Goal: Task Accomplishment & Management: Use online tool/utility

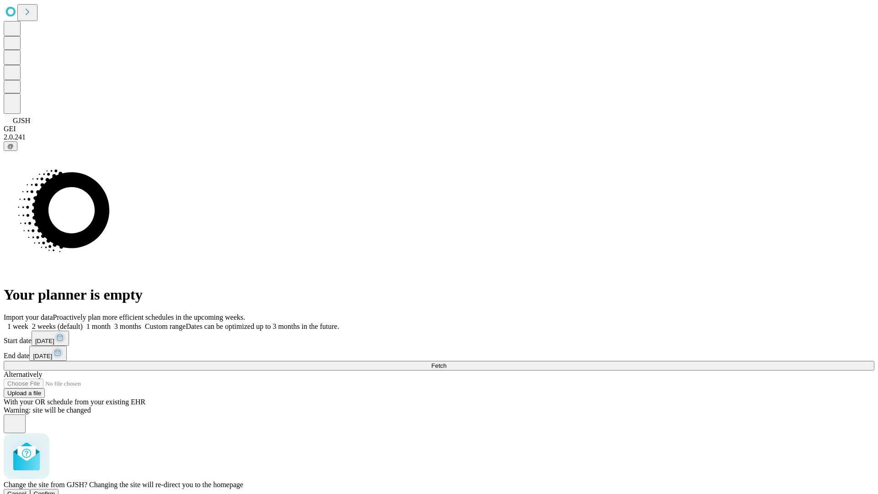
click at [55, 490] on span "Confirm" at bounding box center [44, 493] width 21 height 7
click at [111, 322] on label "1 month" at bounding box center [97, 326] width 28 height 8
click at [446, 362] on span "Fetch" at bounding box center [438, 365] width 15 height 7
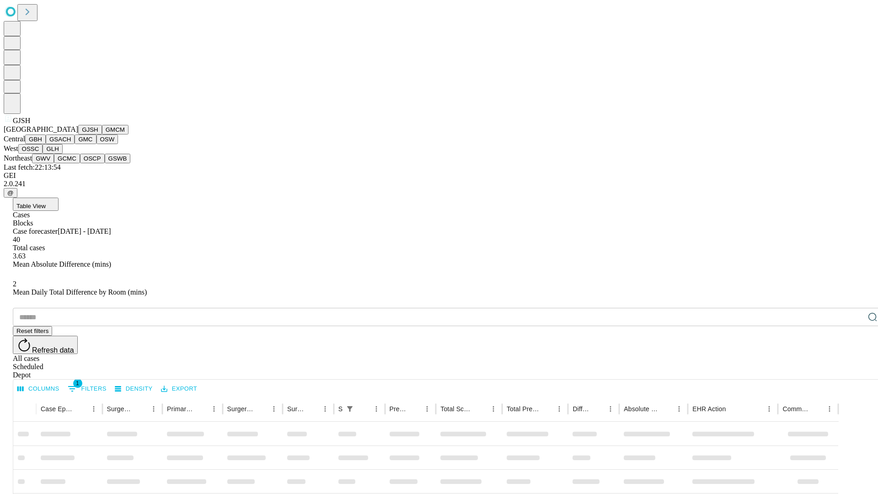
click at [102, 134] on button "GMCM" at bounding box center [115, 130] width 27 height 10
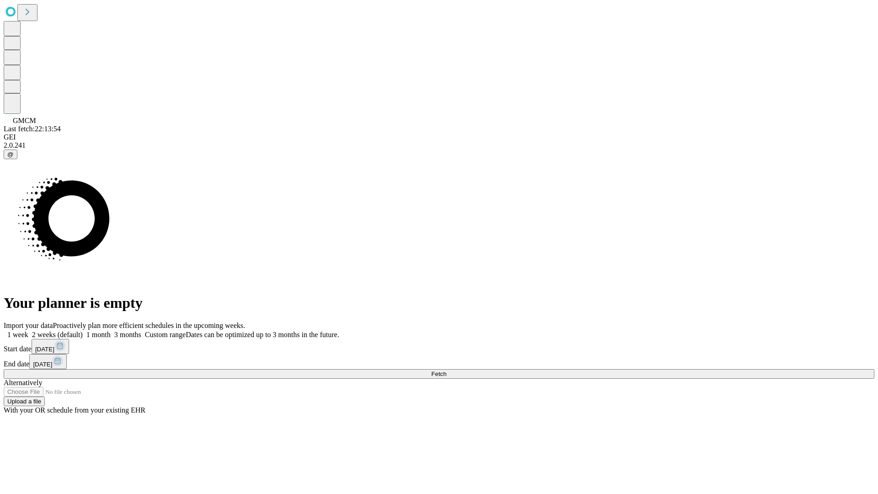
click at [446, 370] on span "Fetch" at bounding box center [438, 373] width 15 height 7
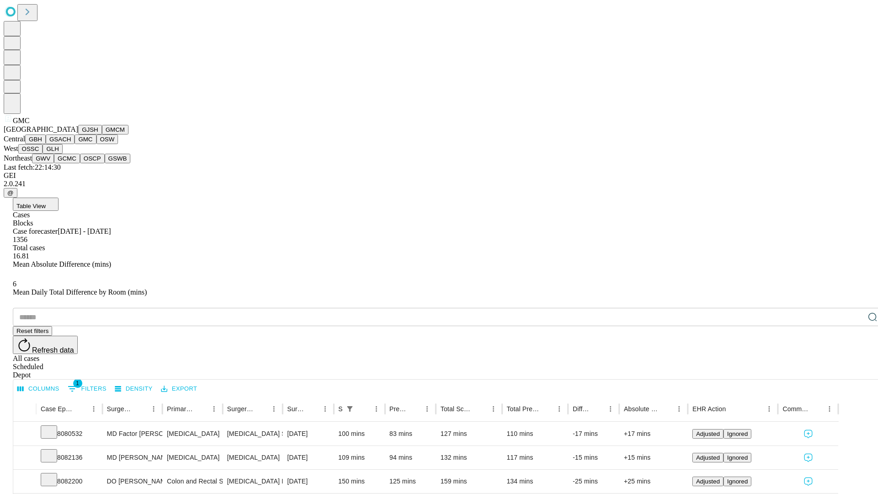
click at [97, 144] on button "OSW" at bounding box center [108, 139] width 22 height 10
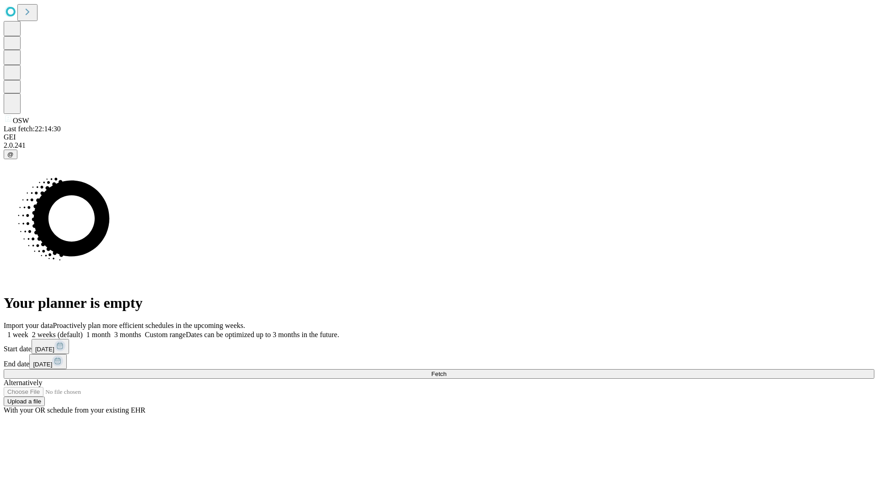
click at [111, 331] on label "1 month" at bounding box center [97, 335] width 28 height 8
click at [446, 370] on span "Fetch" at bounding box center [438, 373] width 15 height 7
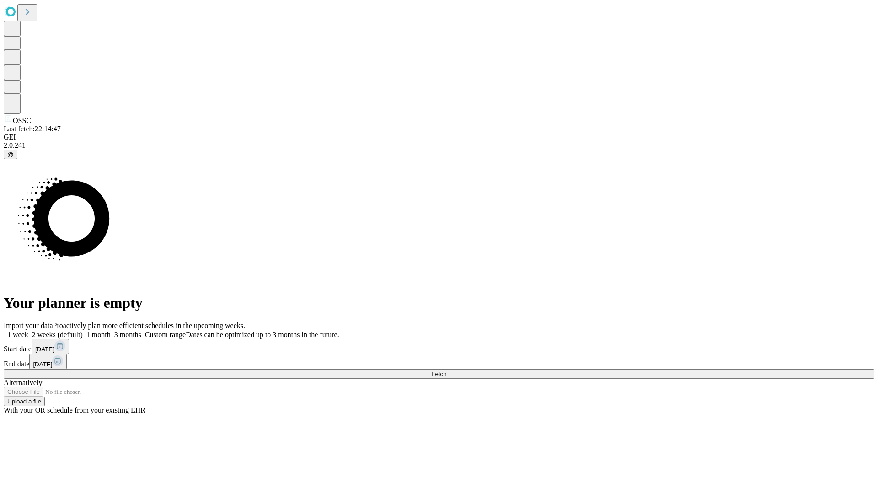
click at [111, 331] on label "1 month" at bounding box center [97, 335] width 28 height 8
click at [446, 370] on span "Fetch" at bounding box center [438, 373] width 15 height 7
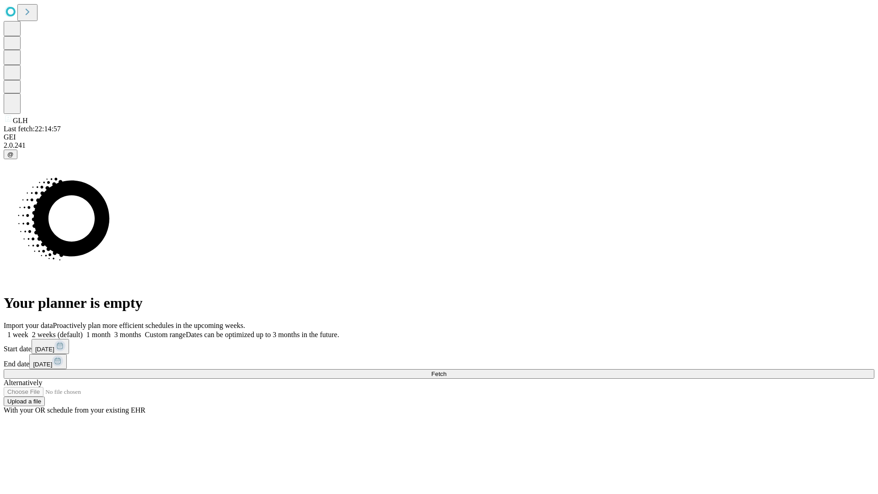
click at [446, 370] on span "Fetch" at bounding box center [438, 373] width 15 height 7
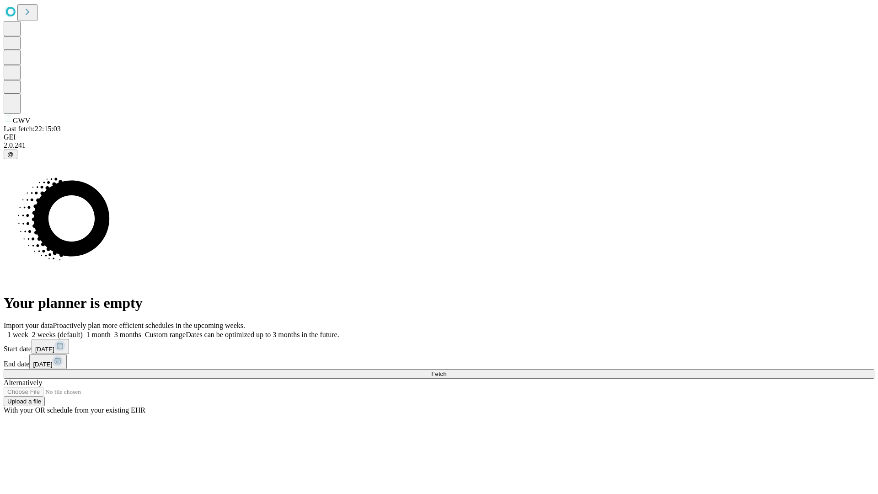
click at [111, 331] on label "1 month" at bounding box center [97, 335] width 28 height 8
click at [446, 370] on span "Fetch" at bounding box center [438, 373] width 15 height 7
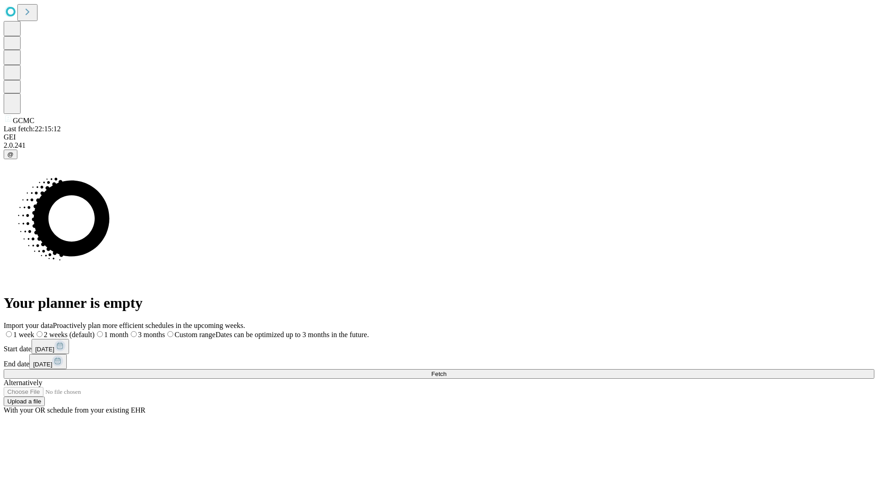
click at [129, 331] on label "1 month" at bounding box center [112, 335] width 34 height 8
click at [446, 370] on span "Fetch" at bounding box center [438, 373] width 15 height 7
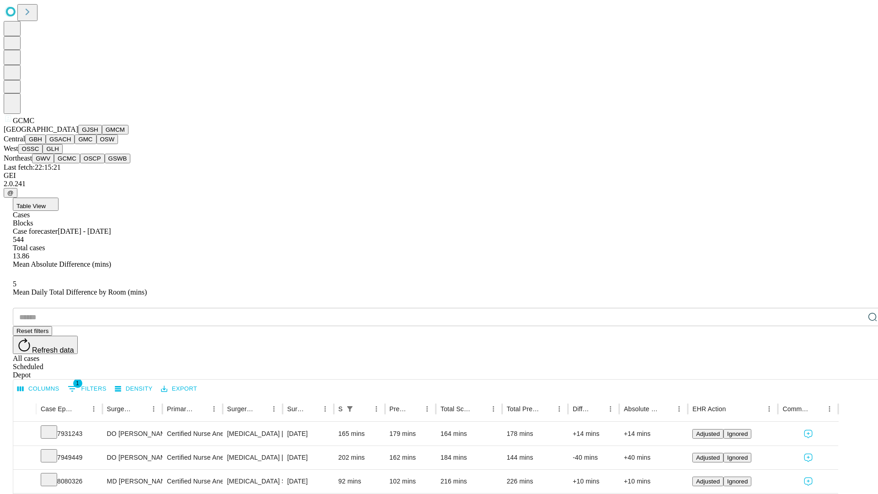
click at [80, 163] on button "OSCP" at bounding box center [92, 159] width 25 height 10
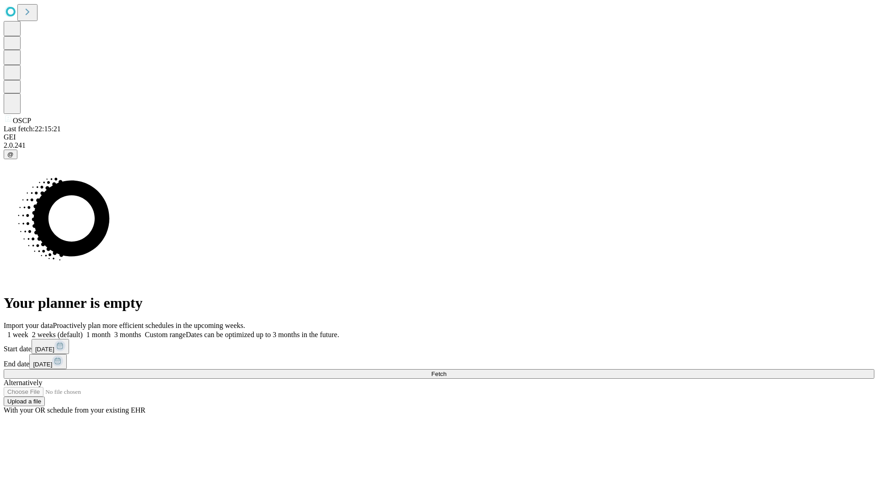
click at [111, 331] on label "1 month" at bounding box center [97, 335] width 28 height 8
click at [446, 370] on span "Fetch" at bounding box center [438, 373] width 15 height 7
